Goal: Check status: Check status

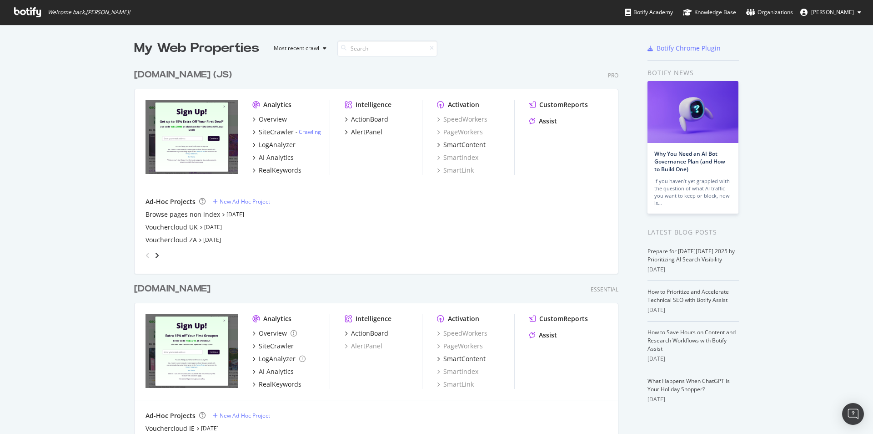
scroll to position [1876, 485]
click at [212, 229] on link "[DATE]" at bounding box center [213, 227] width 18 height 8
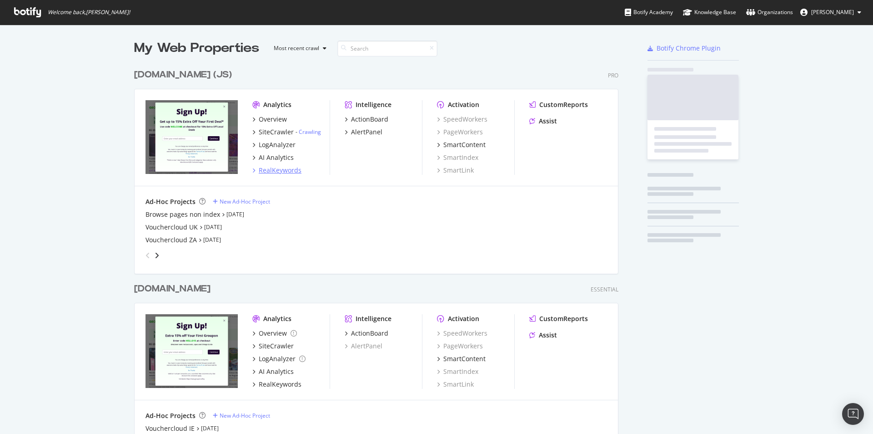
scroll to position [427, 860]
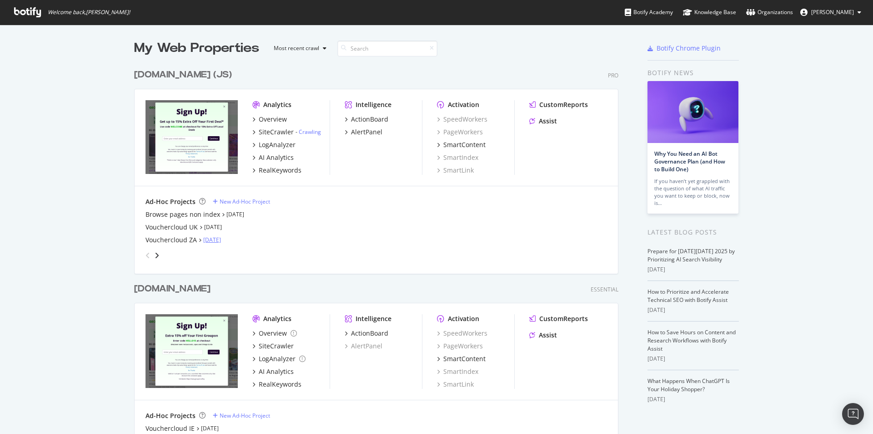
click at [216, 243] on link "[DATE]" at bounding box center [212, 240] width 18 height 8
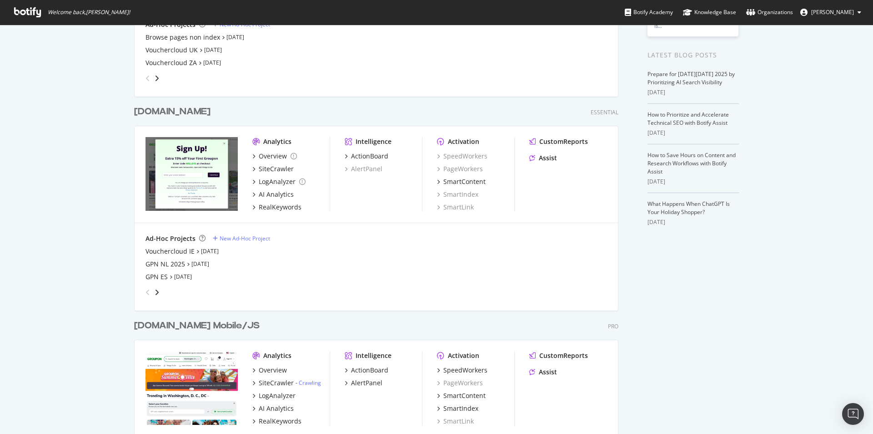
scroll to position [182, 0]
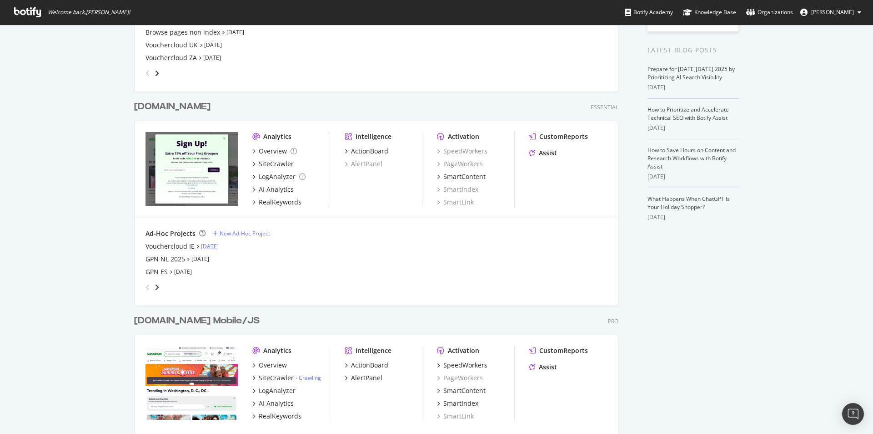
click at [216, 242] on link "[DATE]" at bounding box center [210, 246] width 18 height 8
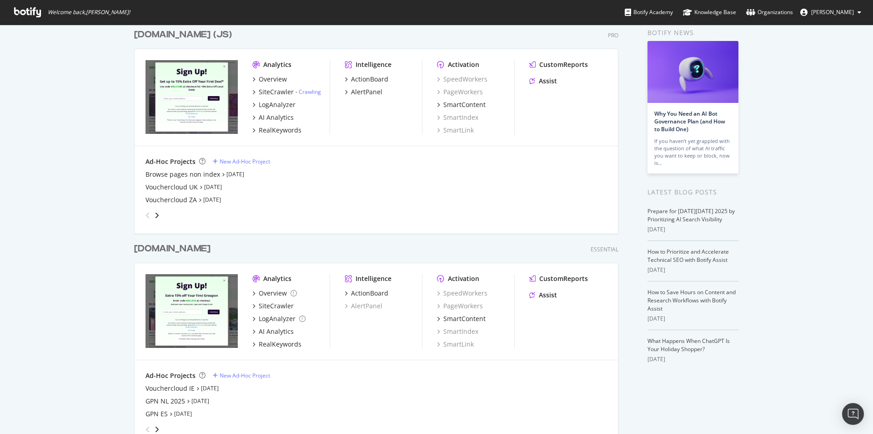
scroll to position [91, 0]
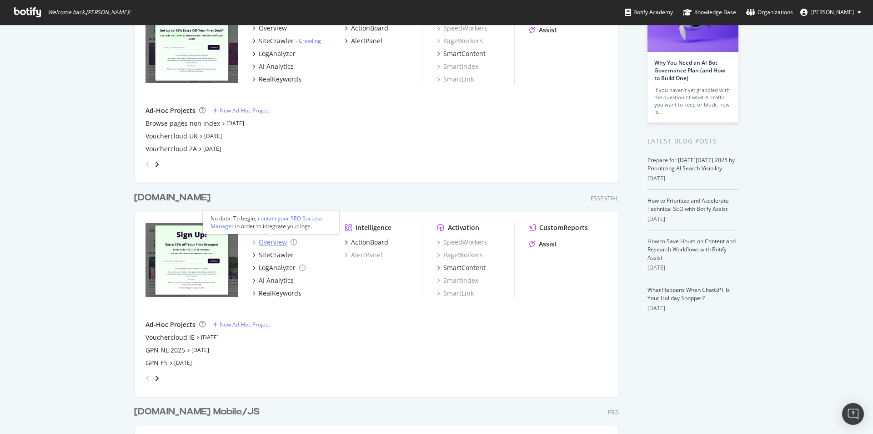
click at [255, 242] on div "Overview" at bounding box center [274, 241] width 45 height 9
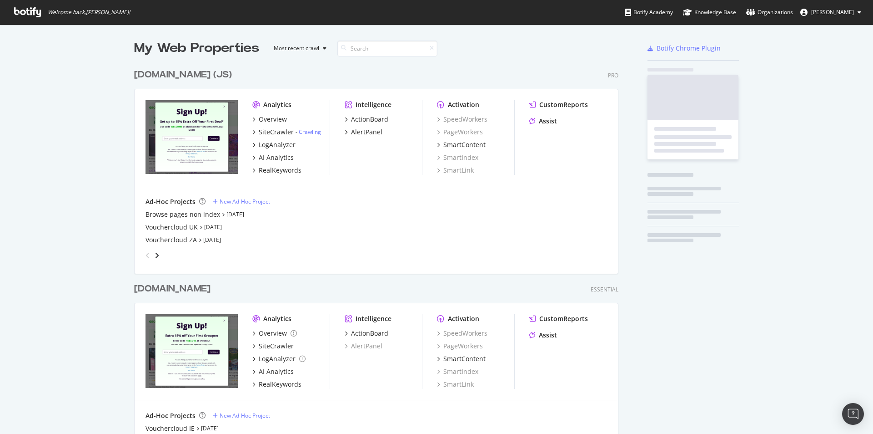
scroll to position [427, 860]
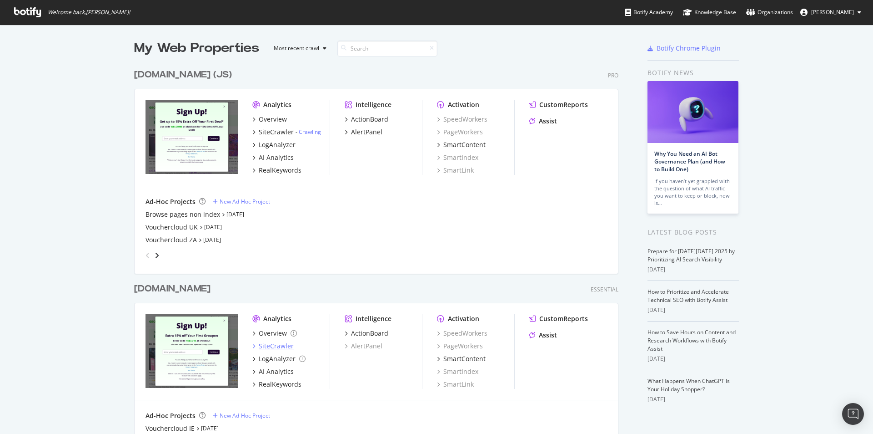
click at [261, 349] on div "SiteCrawler" at bounding box center [276, 345] width 35 height 9
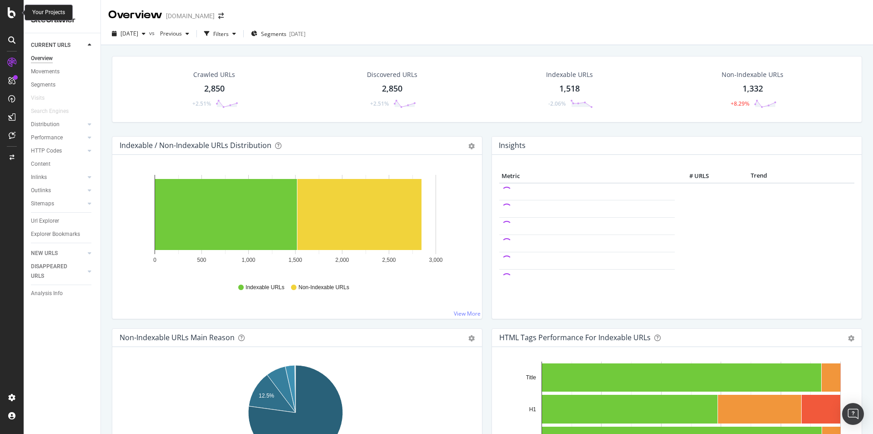
click at [10, 14] on icon at bounding box center [12, 12] width 8 height 11
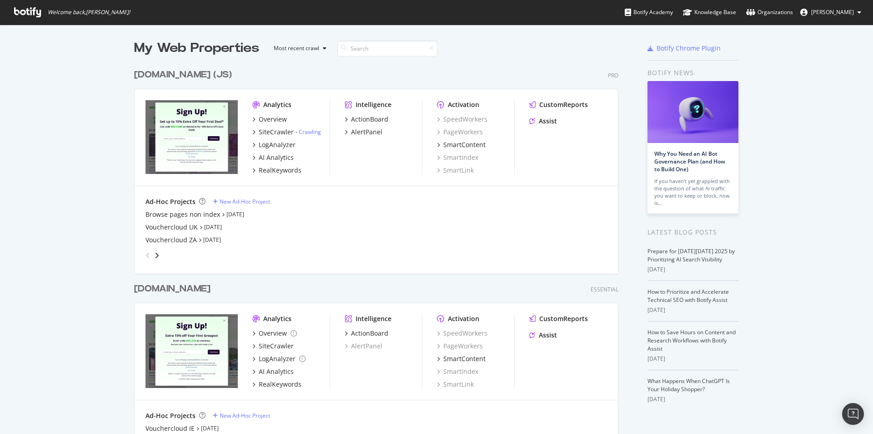
scroll to position [182, 0]
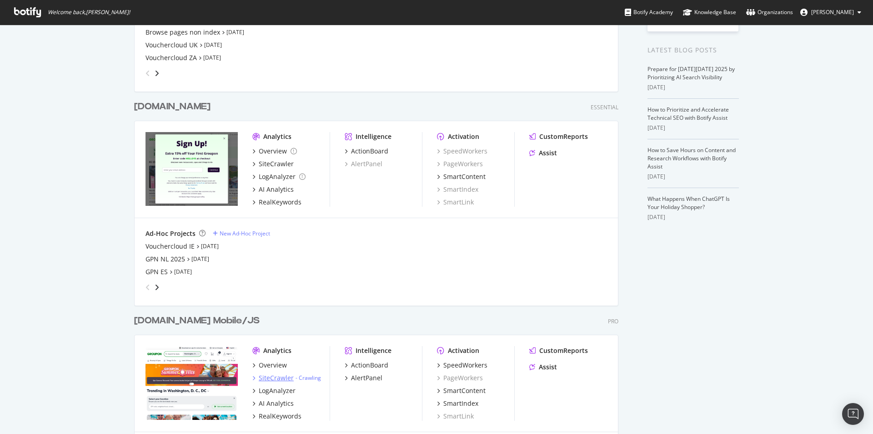
click at [259, 374] on div "SiteCrawler" at bounding box center [276, 377] width 35 height 9
